Goal: Task Accomplishment & Management: Complete application form

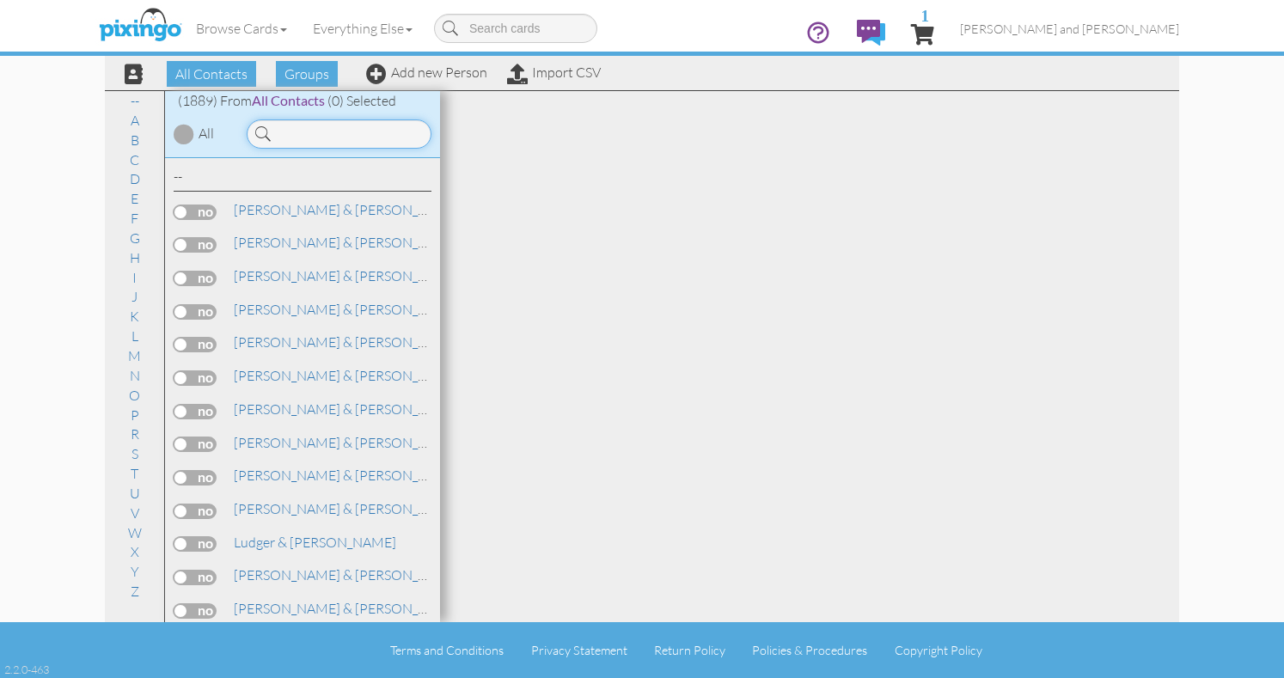
click at [347, 126] on input at bounding box center [339, 133] width 185 height 29
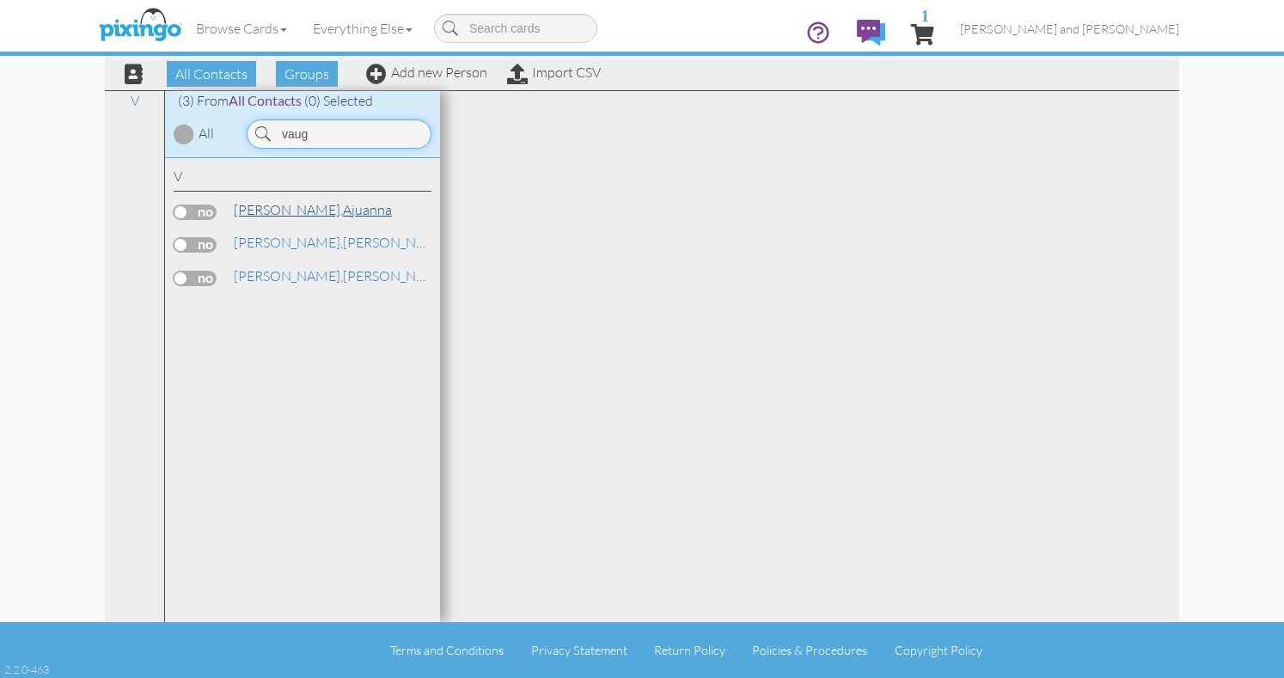
type input "vaug"
click at [288, 206] on link "[PERSON_NAME], Ajuanna" at bounding box center [313, 209] width 162 height 21
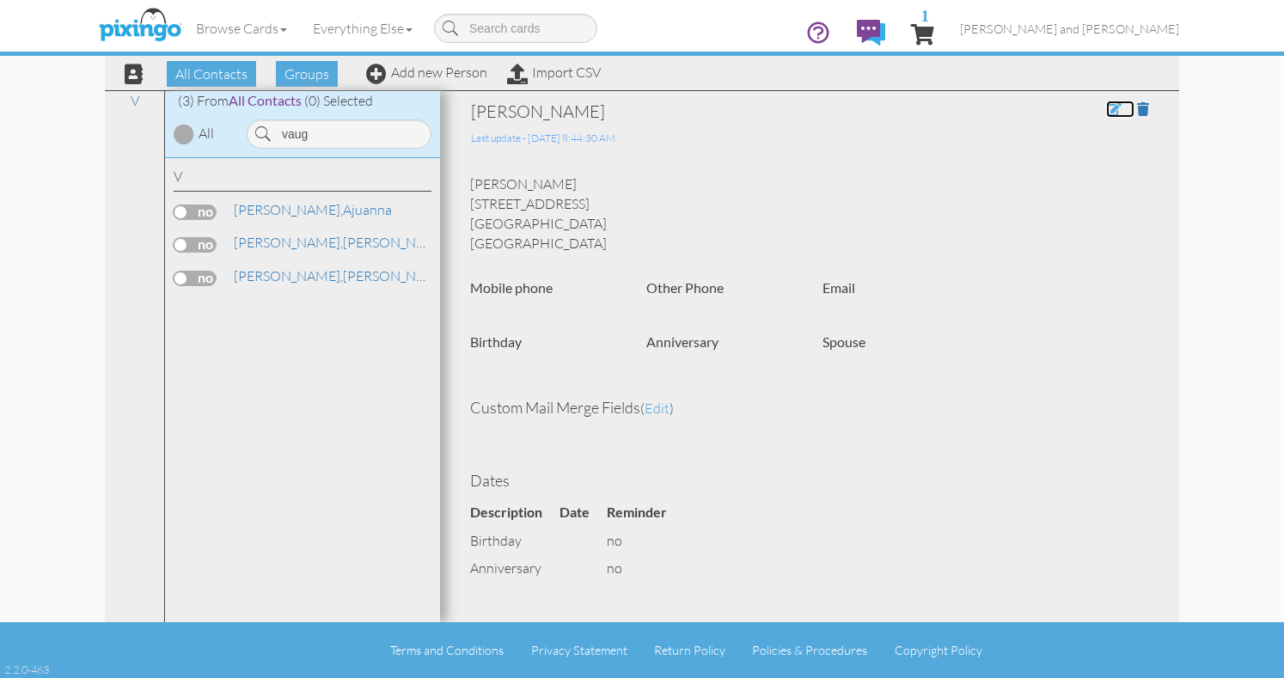
click at [1110, 107] on span at bounding box center [1113, 109] width 15 height 14
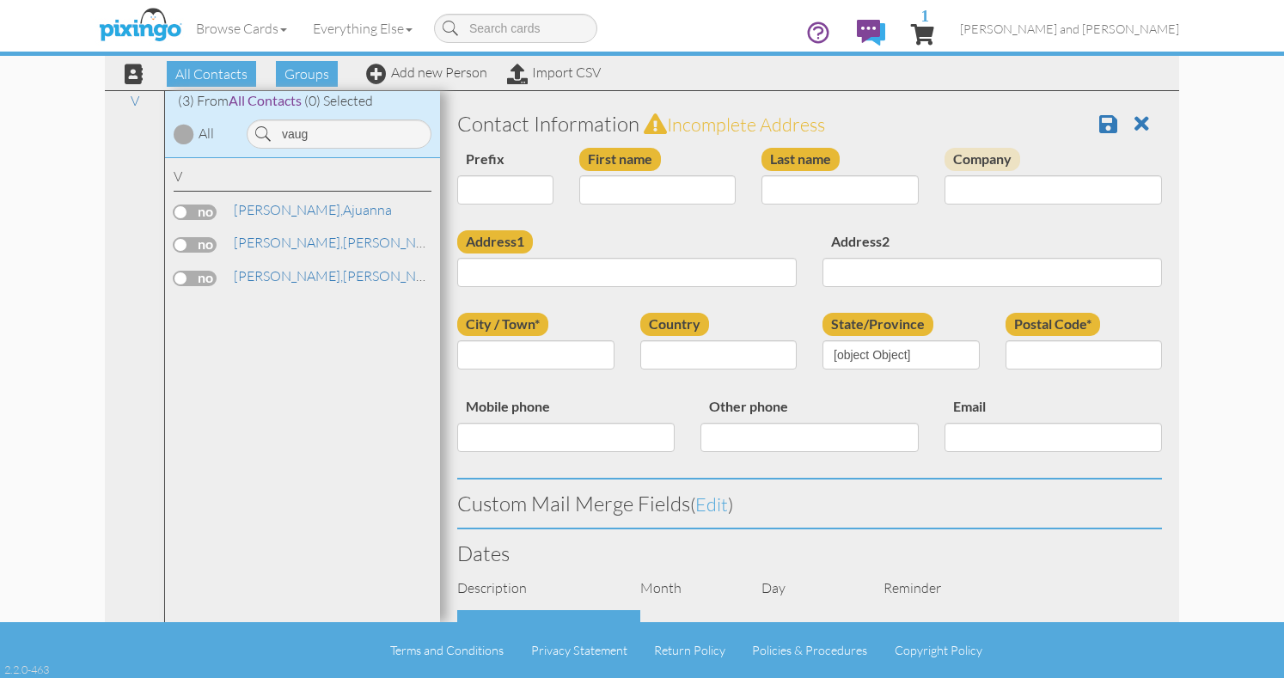
type input "Ajuanna"
type input "[PERSON_NAME]"
type input "[STREET_ADDRESS]"
type input "Columbus"
type input "43209"
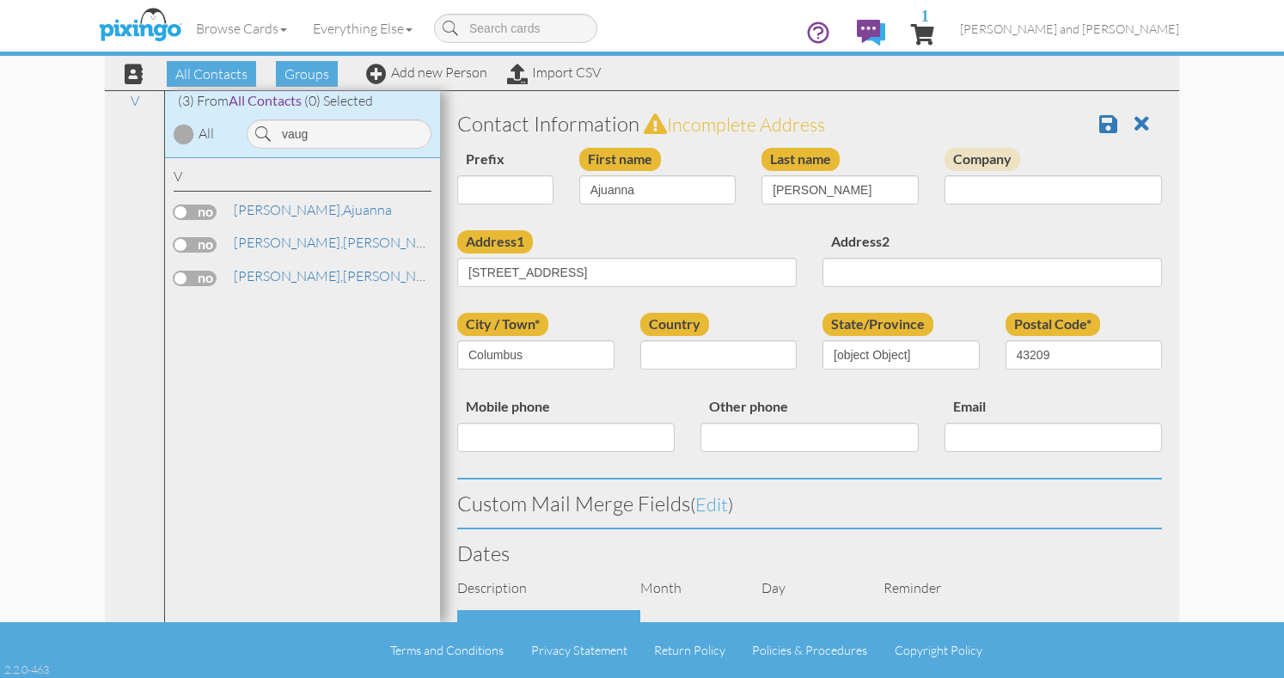
select select "object:5976"
select select "object:6221"
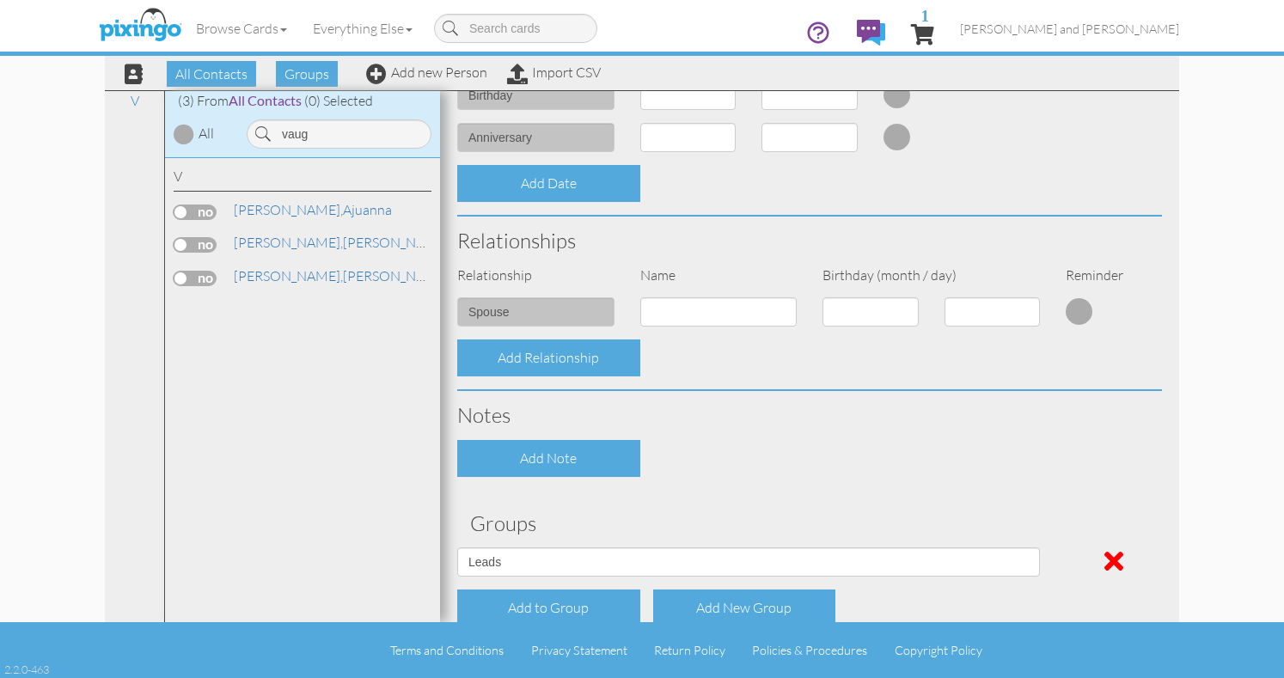
scroll to position [622, 0]
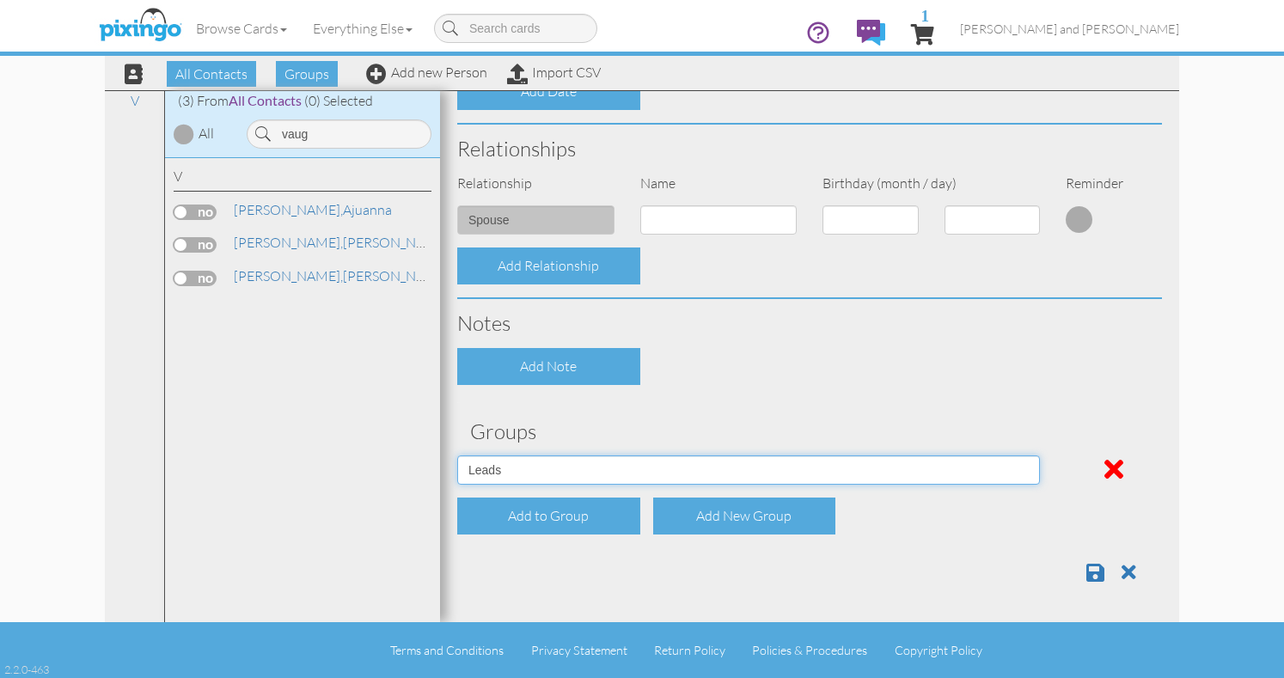
click at [730, 467] on select "All Contacts Clients Do Not Send duplicate spouse (for b-day only) Holiday Only…" at bounding box center [748, 470] width 583 height 29
select select "object:5969"
click at [457, 456] on select "All Contacts Clients Do Not Send duplicate spouse (for b-day only) Holiday Only…" at bounding box center [748, 470] width 583 height 29
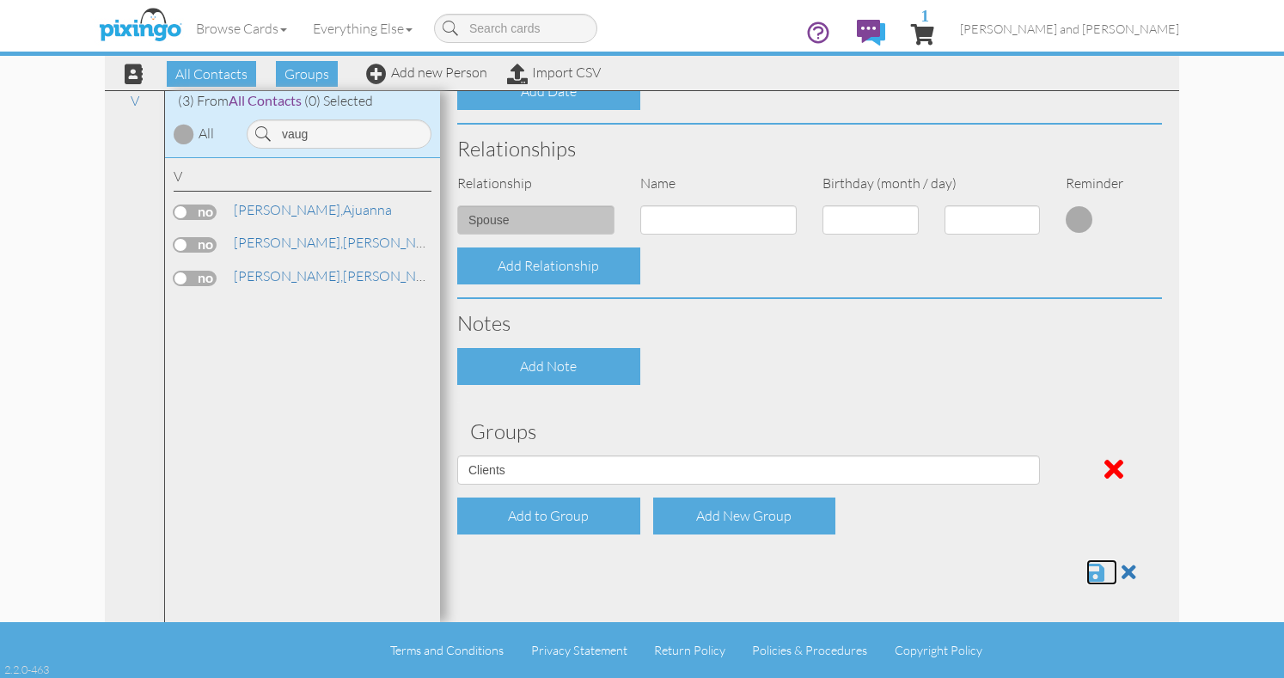
click at [1090, 572] on span at bounding box center [1096, 572] width 18 height 21
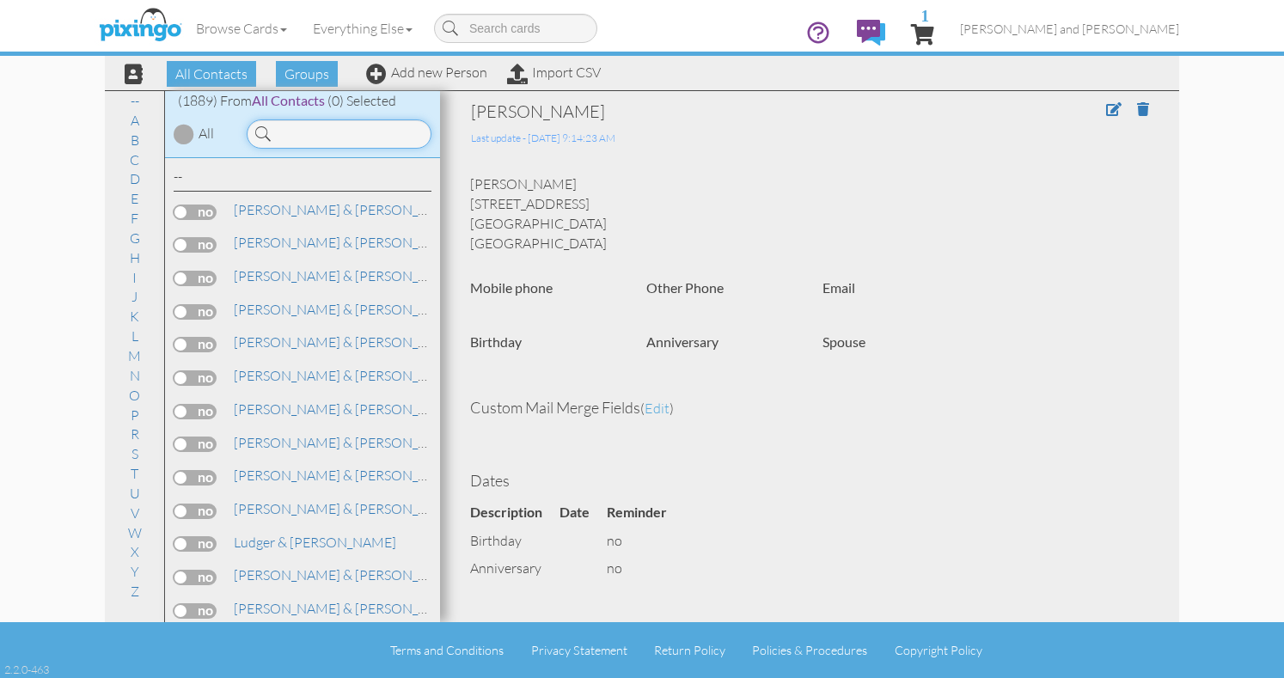
click at [332, 143] on input at bounding box center [339, 133] width 185 height 29
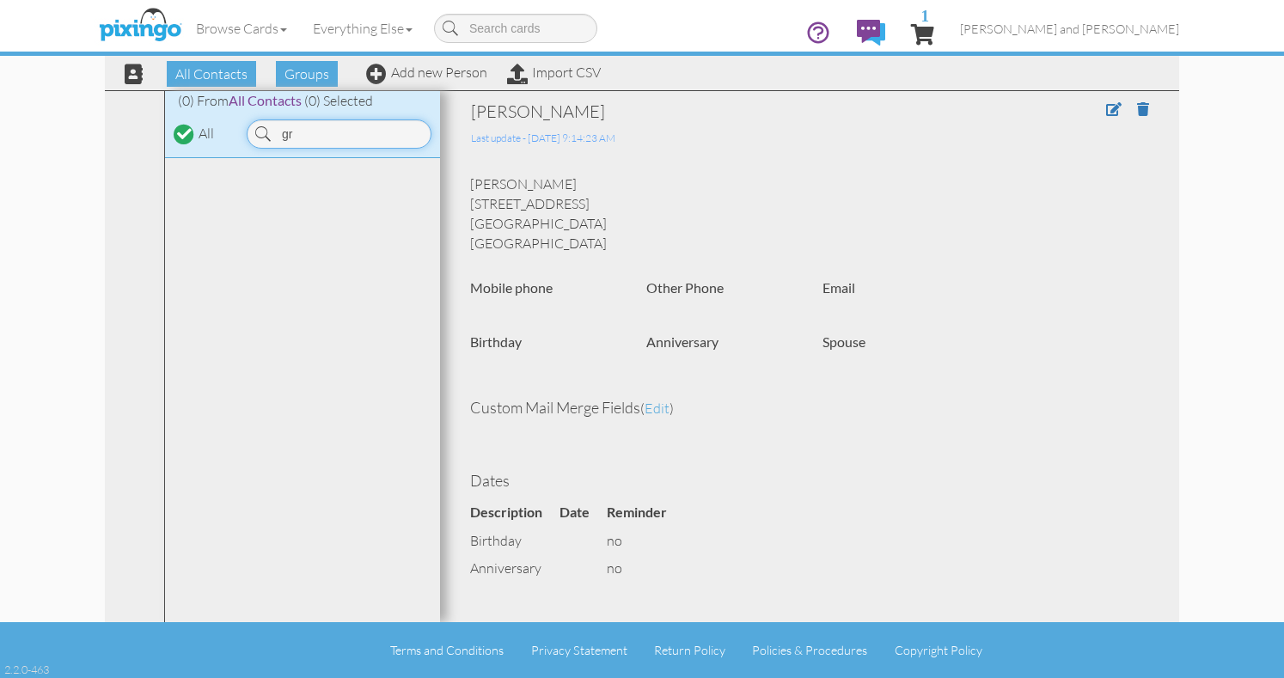
type input "g"
type input "hatle"
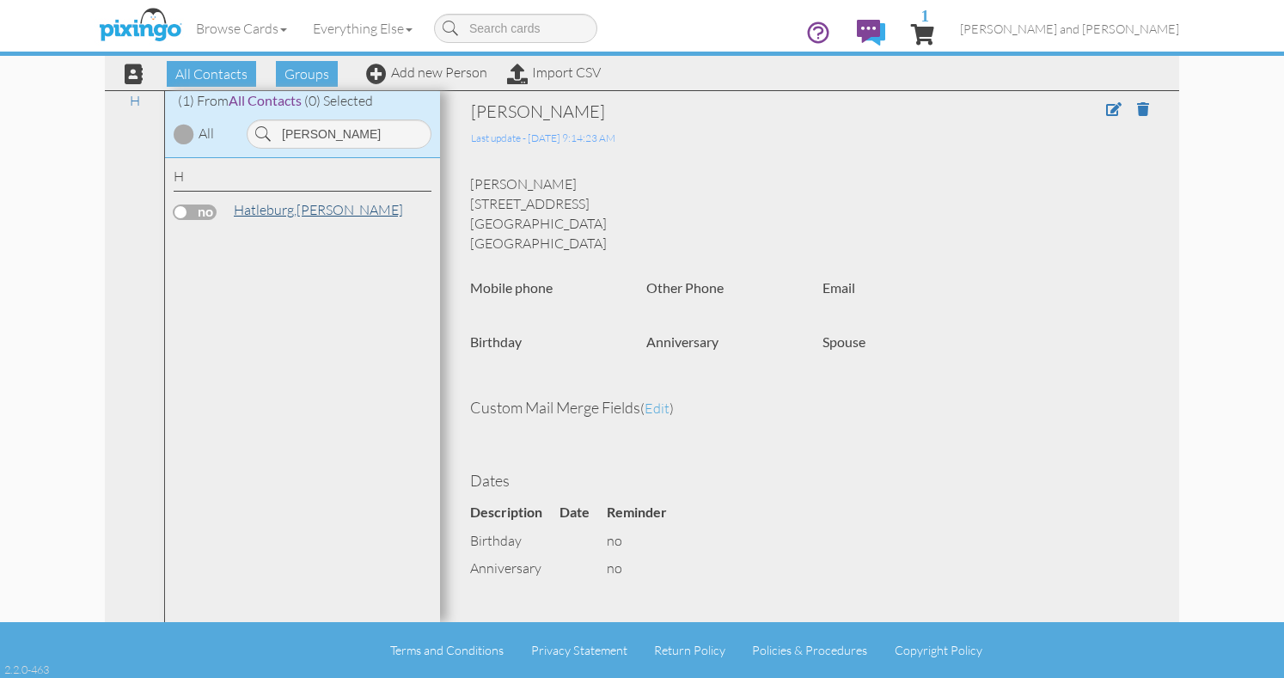
click at [262, 211] on span "Hatleburg," at bounding box center [265, 209] width 63 height 17
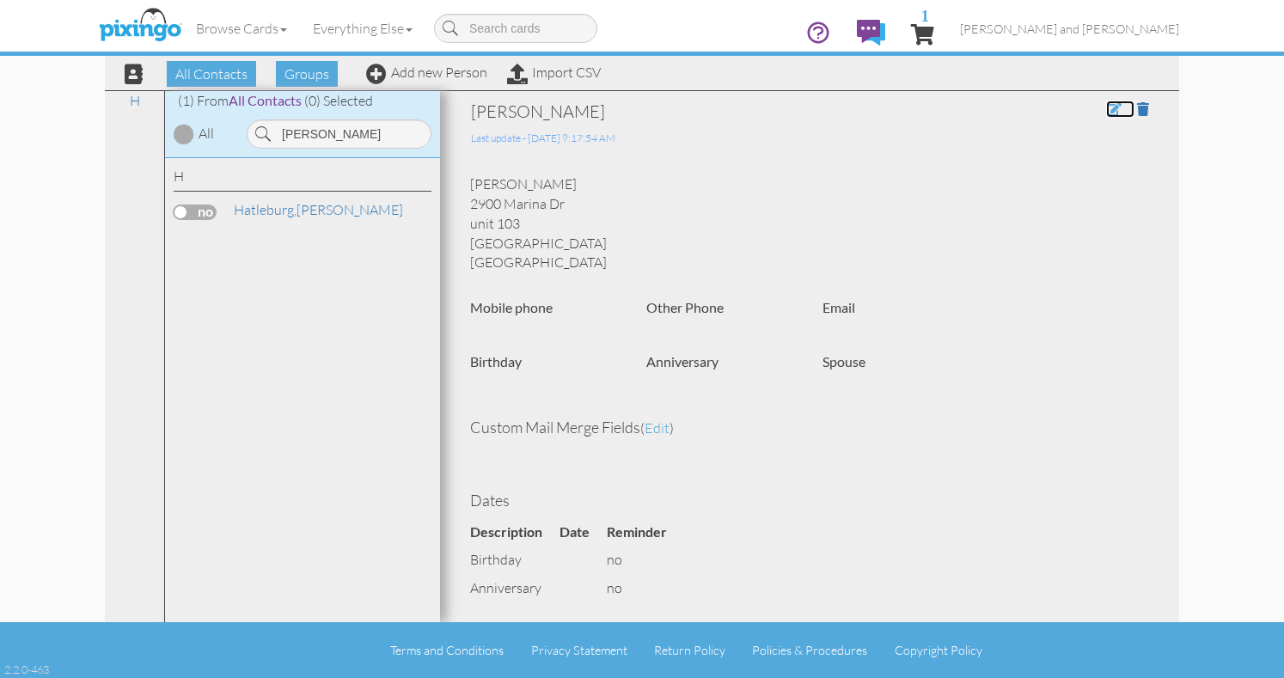
click at [1112, 110] on span at bounding box center [1113, 109] width 15 height 14
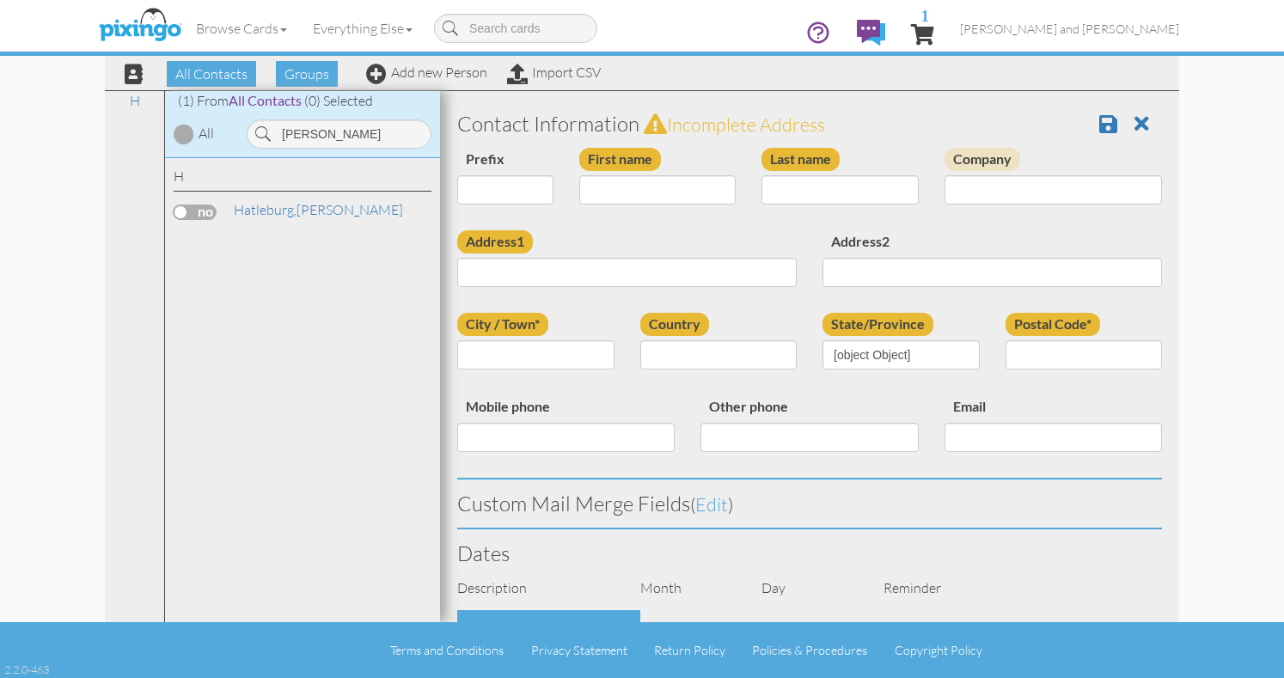
type input "[PERSON_NAME]"
type input "Hatleburg"
type input "2900 Marina Dr"
type input "unit 103"
type input "Moses Lake"
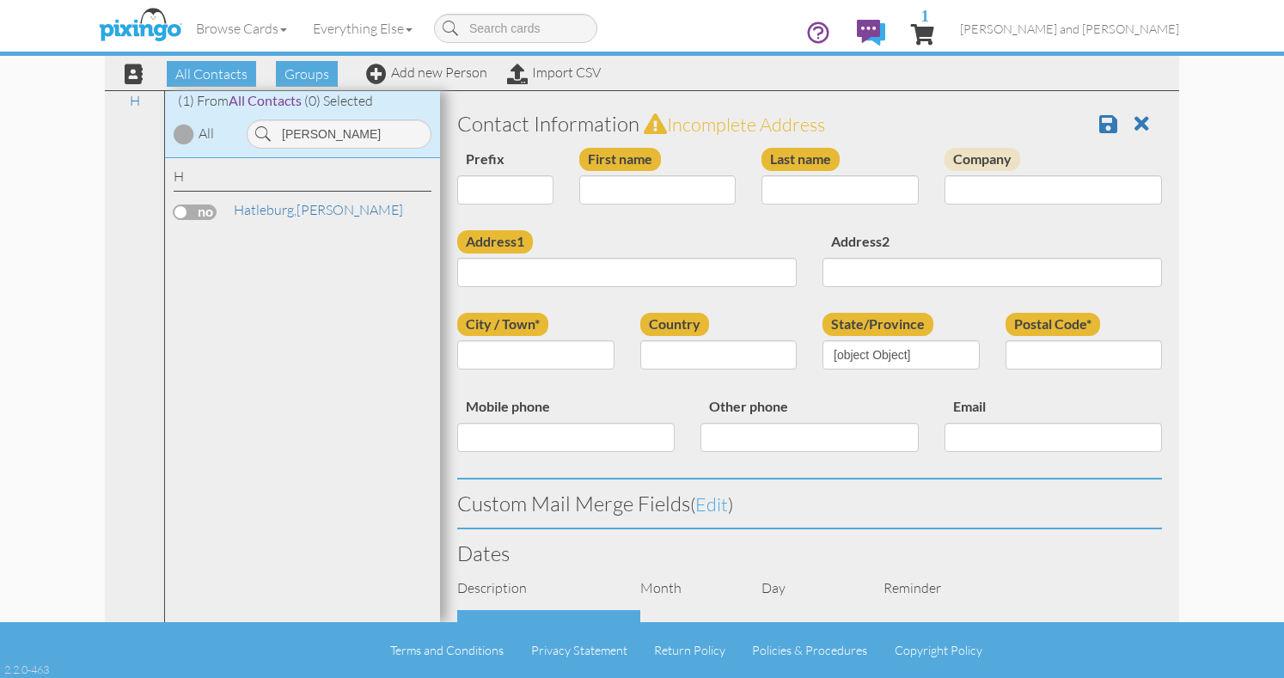
type input "98837"
select select "object:9797"
select select "object:10042"
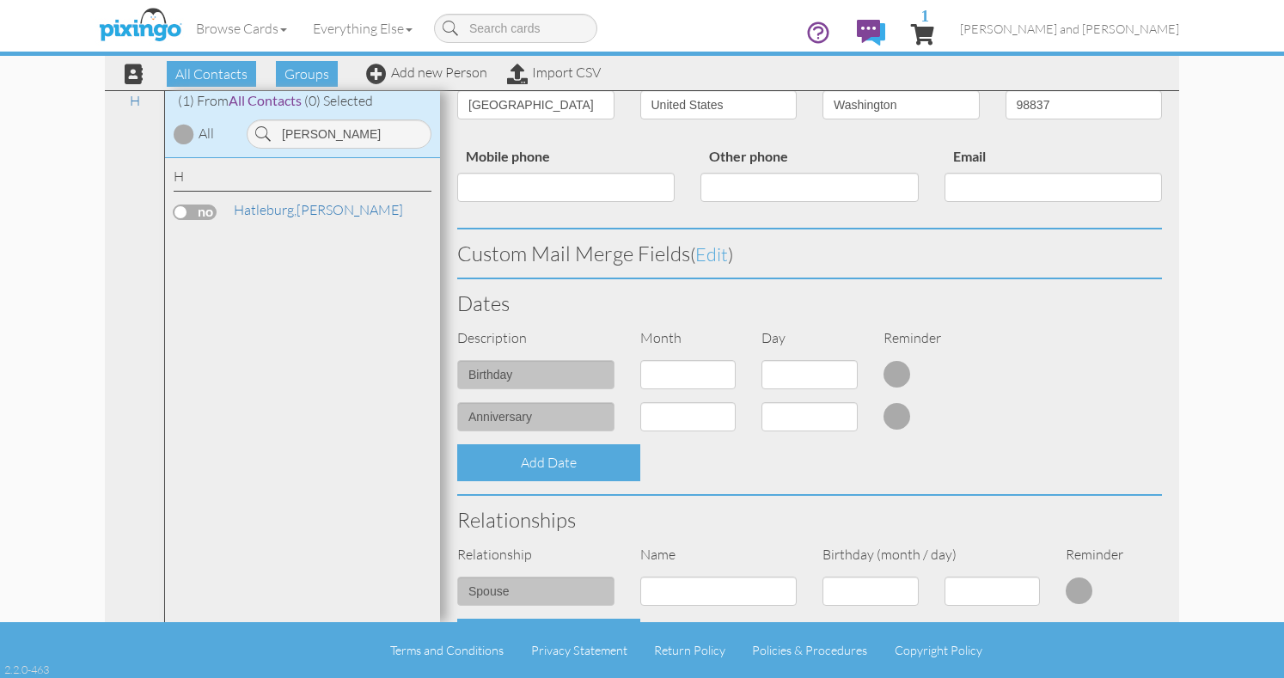
scroll to position [622, 0]
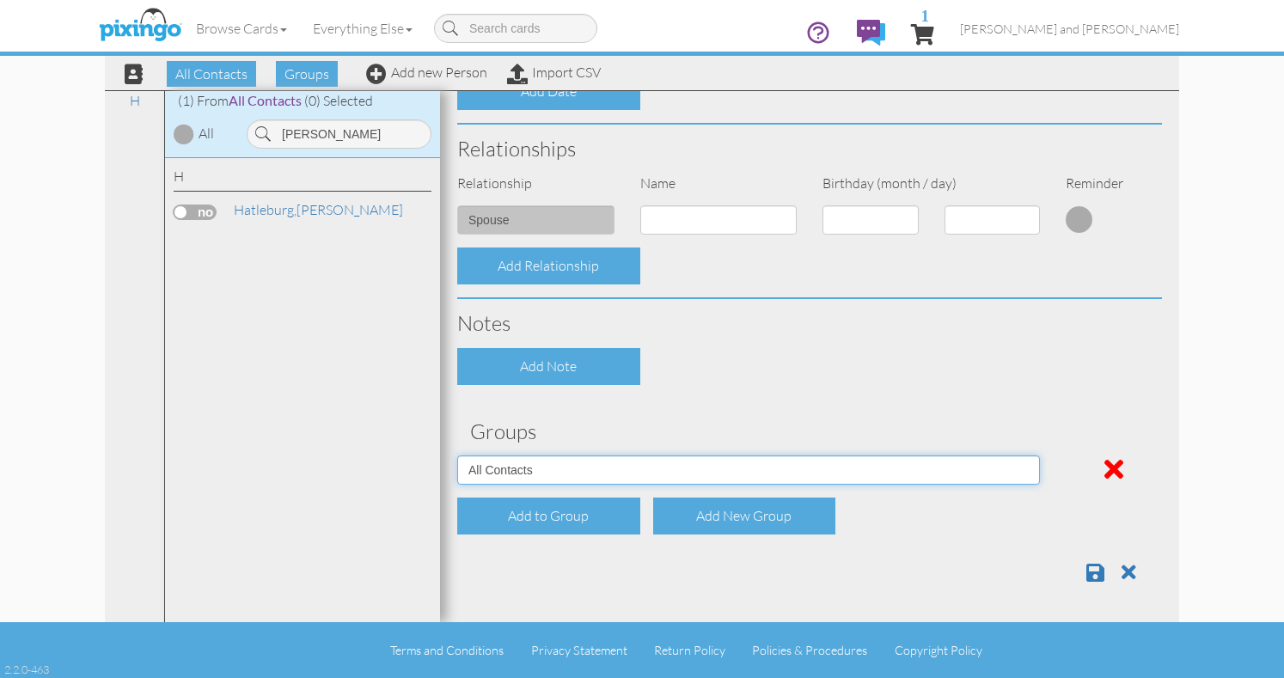
click at [901, 476] on select "All Contacts Clients Do Not Send duplicate spouse (for b-day only) Holiday Only…" at bounding box center [748, 470] width 583 height 29
select select "object:9790"
click at [457, 456] on select "All Contacts Clients Do Not Send duplicate spouse (for b-day only) Holiday Only…" at bounding box center [748, 470] width 583 height 29
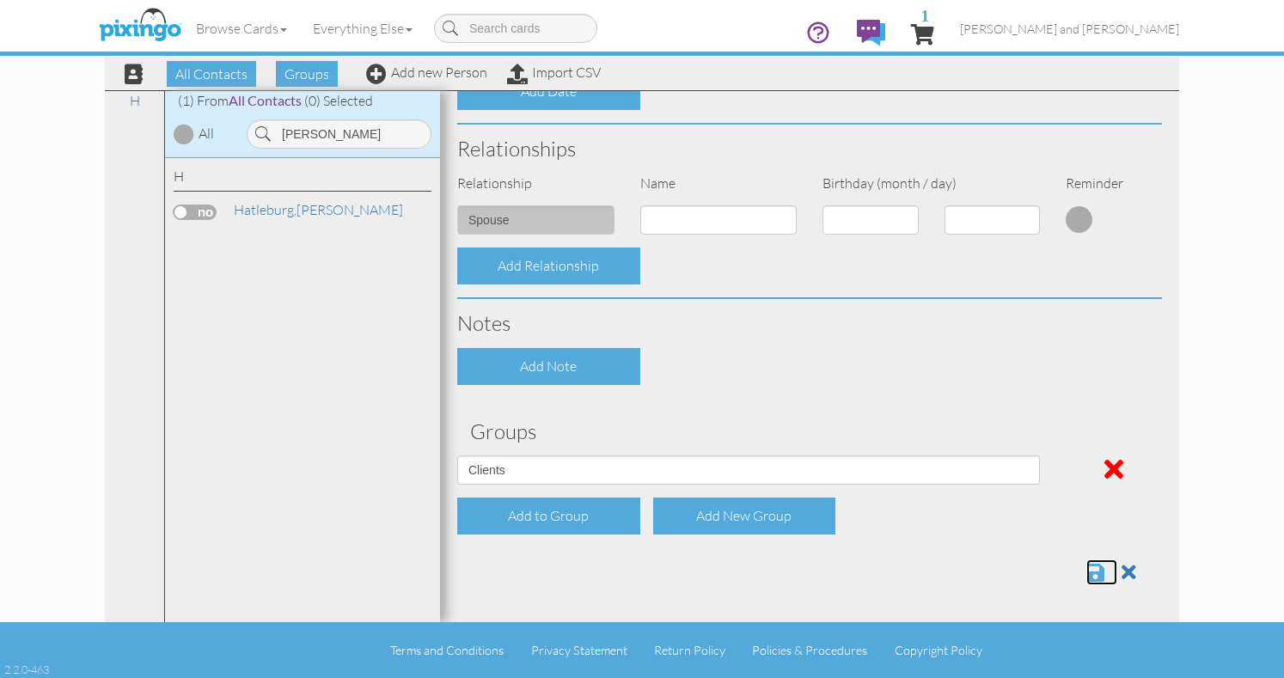
click at [1093, 570] on span at bounding box center [1096, 572] width 18 height 21
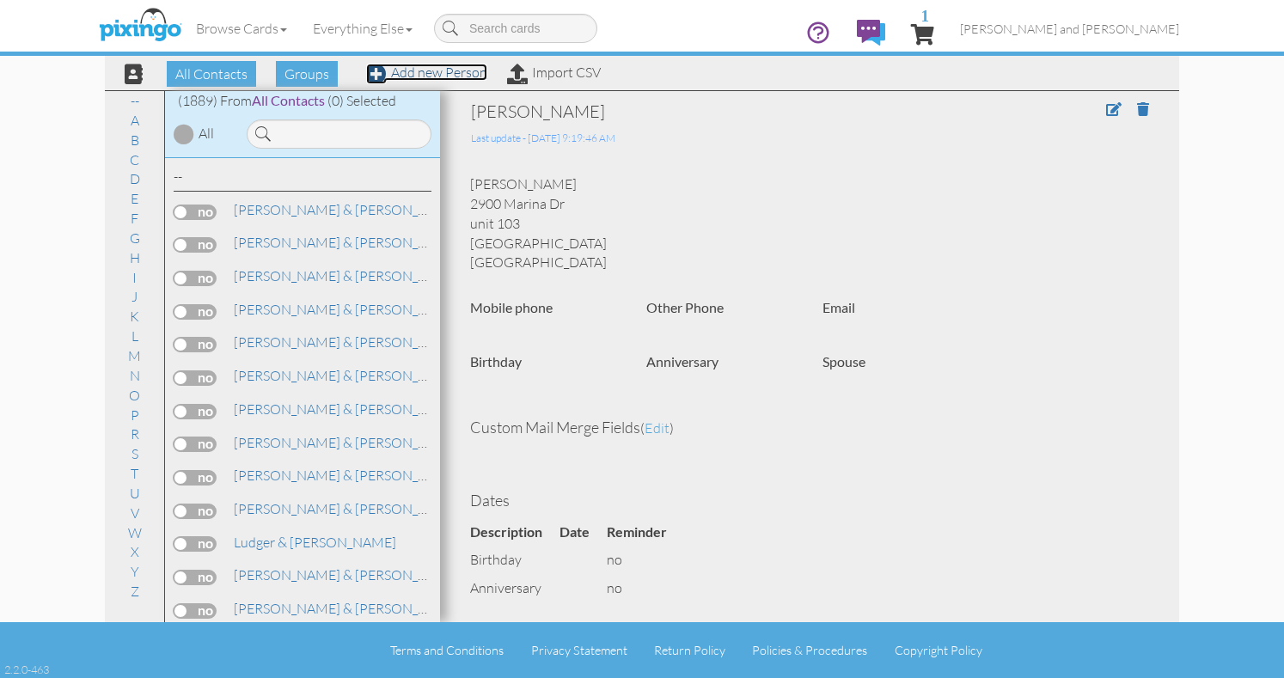
click at [376, 74] on span at bounding box center [376, 74] width 21 height 21
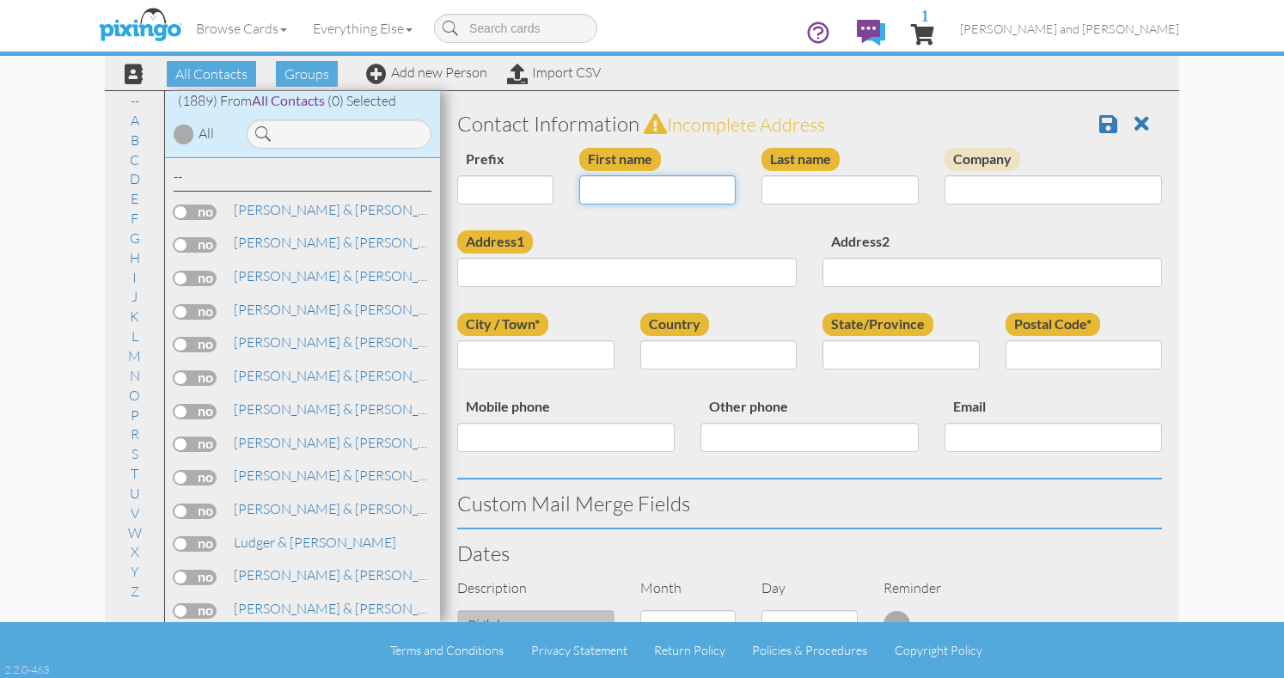
click at [675, 195] on input "First name" at bounding box center [657, 189] width 157 height 29
type input "Amber"
click at [857, 193] on input "Last name" at bounding box center [840, 189] width 157 height 29
type input "Granzow"
